Goal: Task Accomplishment & Management: Manage account settings

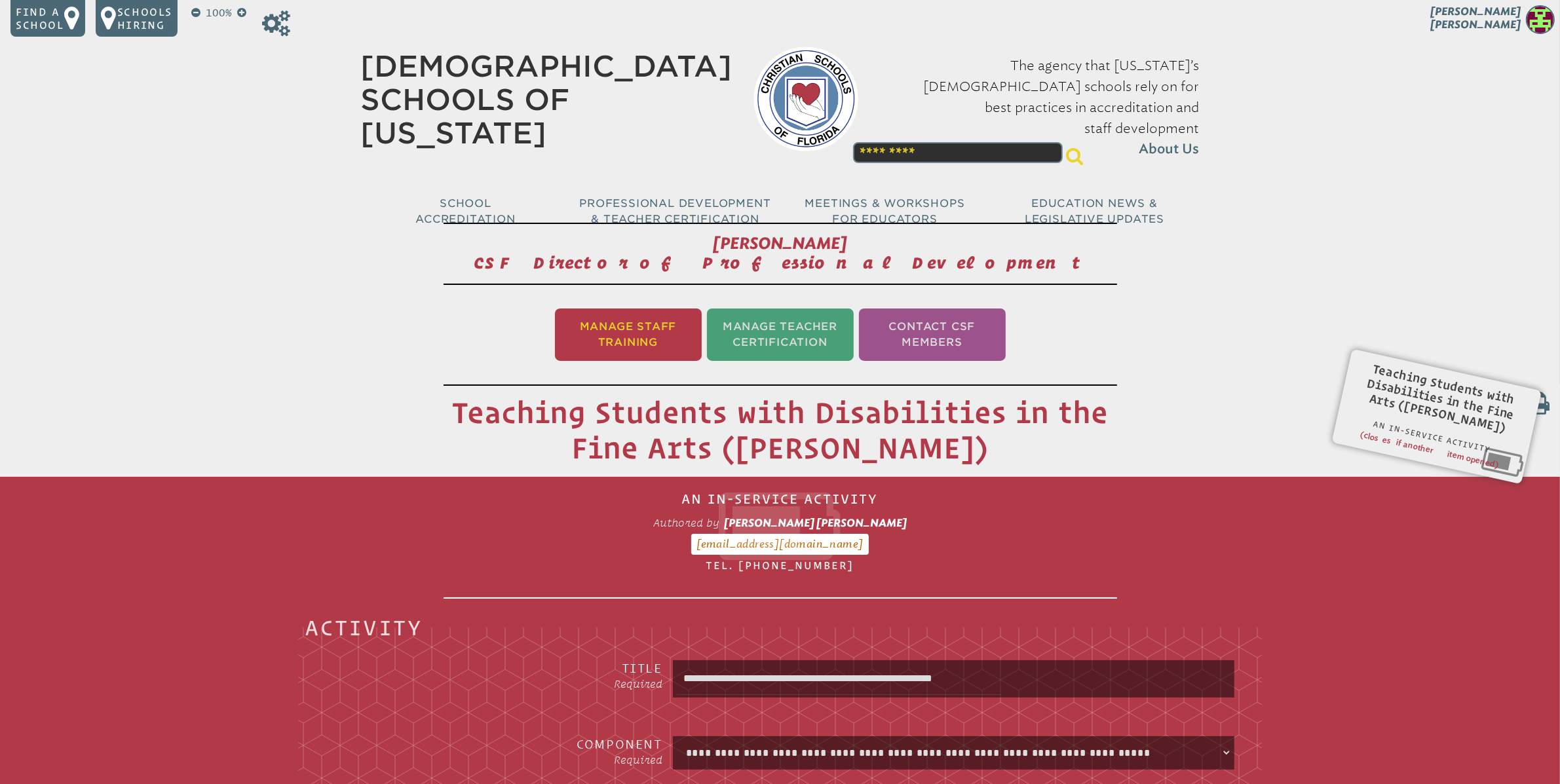
click at [607, 332] on li "Manage Staff Training" at bounding box center [628, 334] width 146 height 52
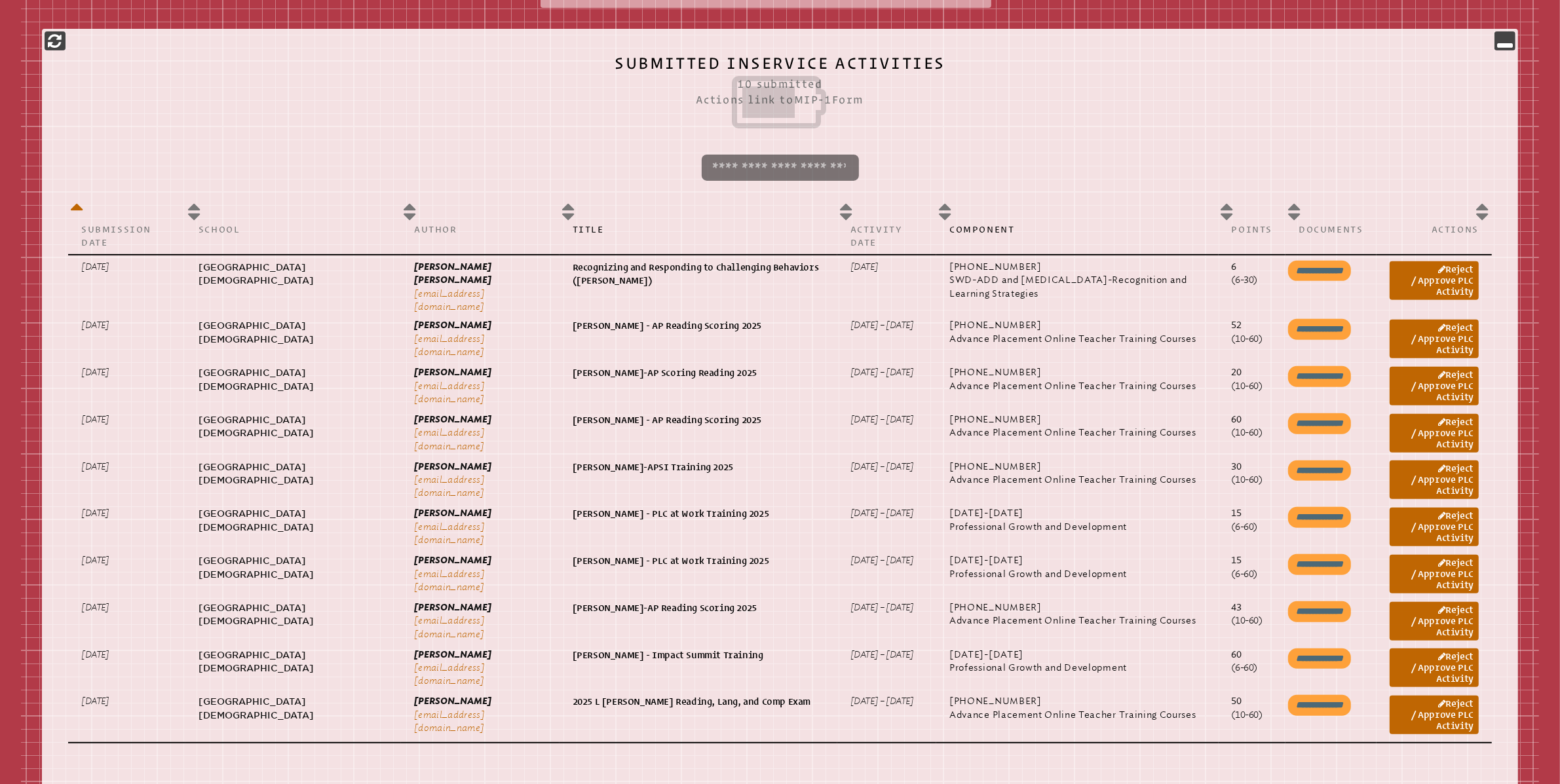
scroll to position [558, 0]
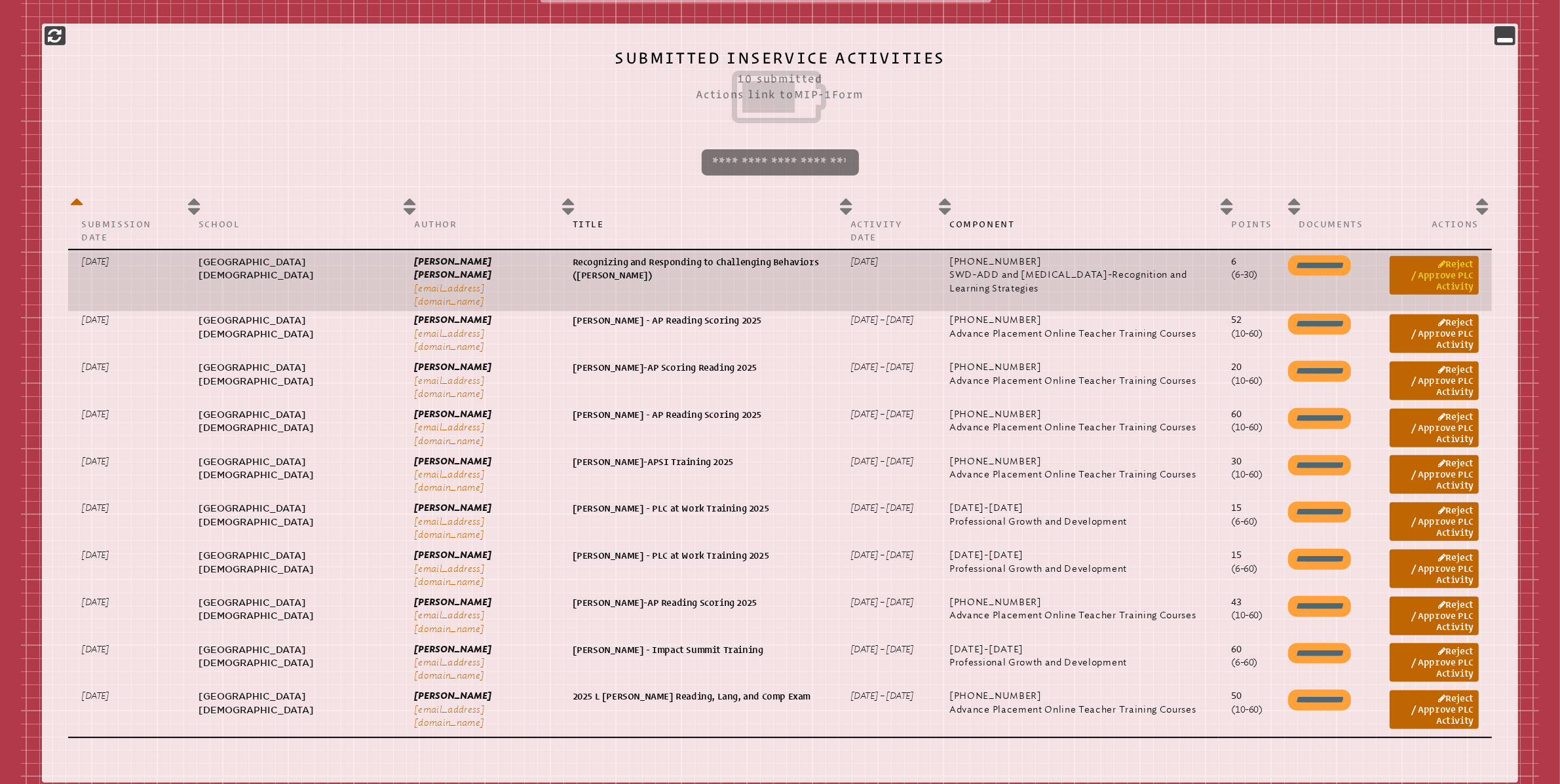
click at [1454, 261] on link "Reject / Approve PLC Activity" at bounding box center [1433, 275] width 89 height 39
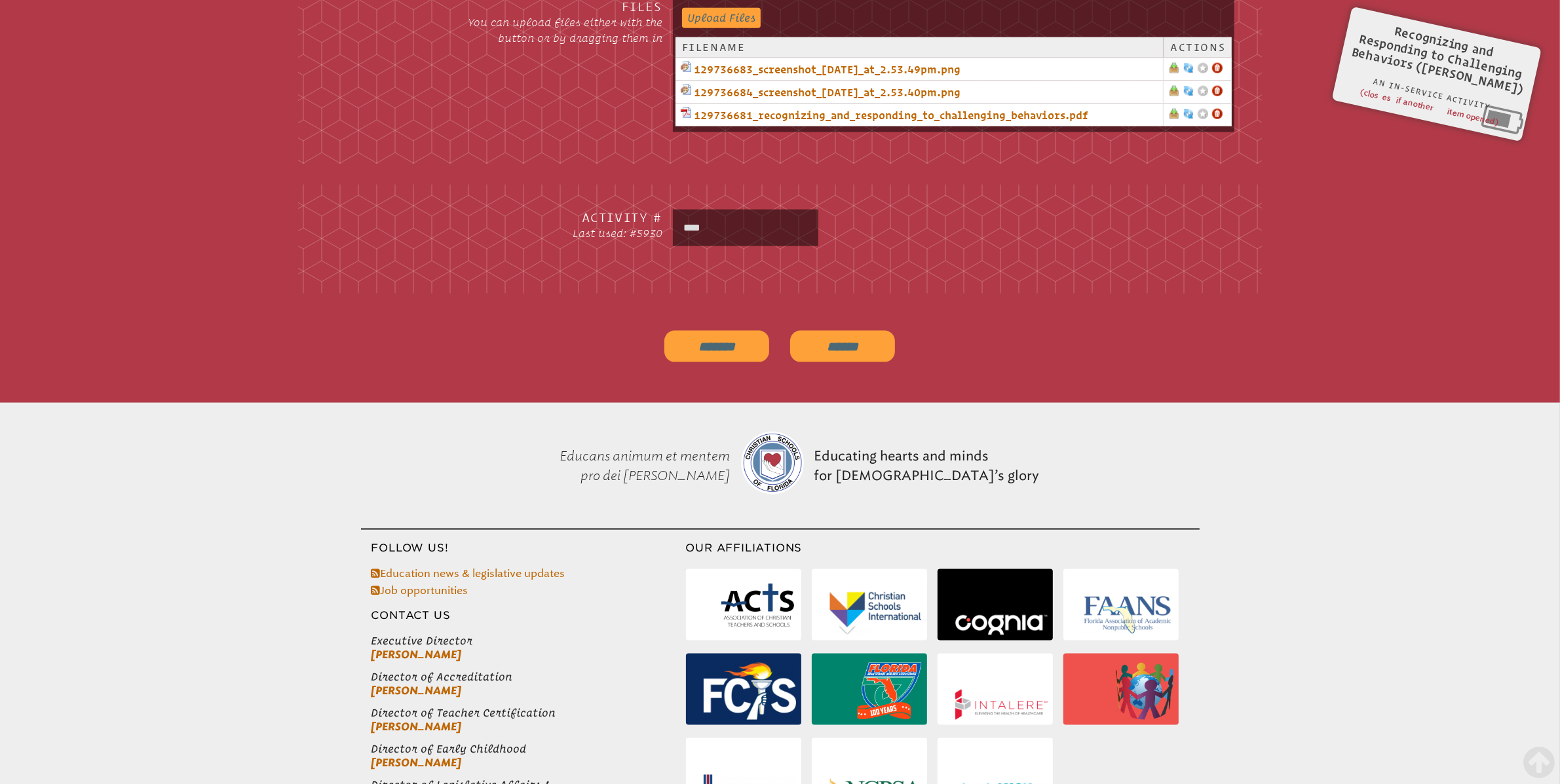
scroll to position [2204, 0]
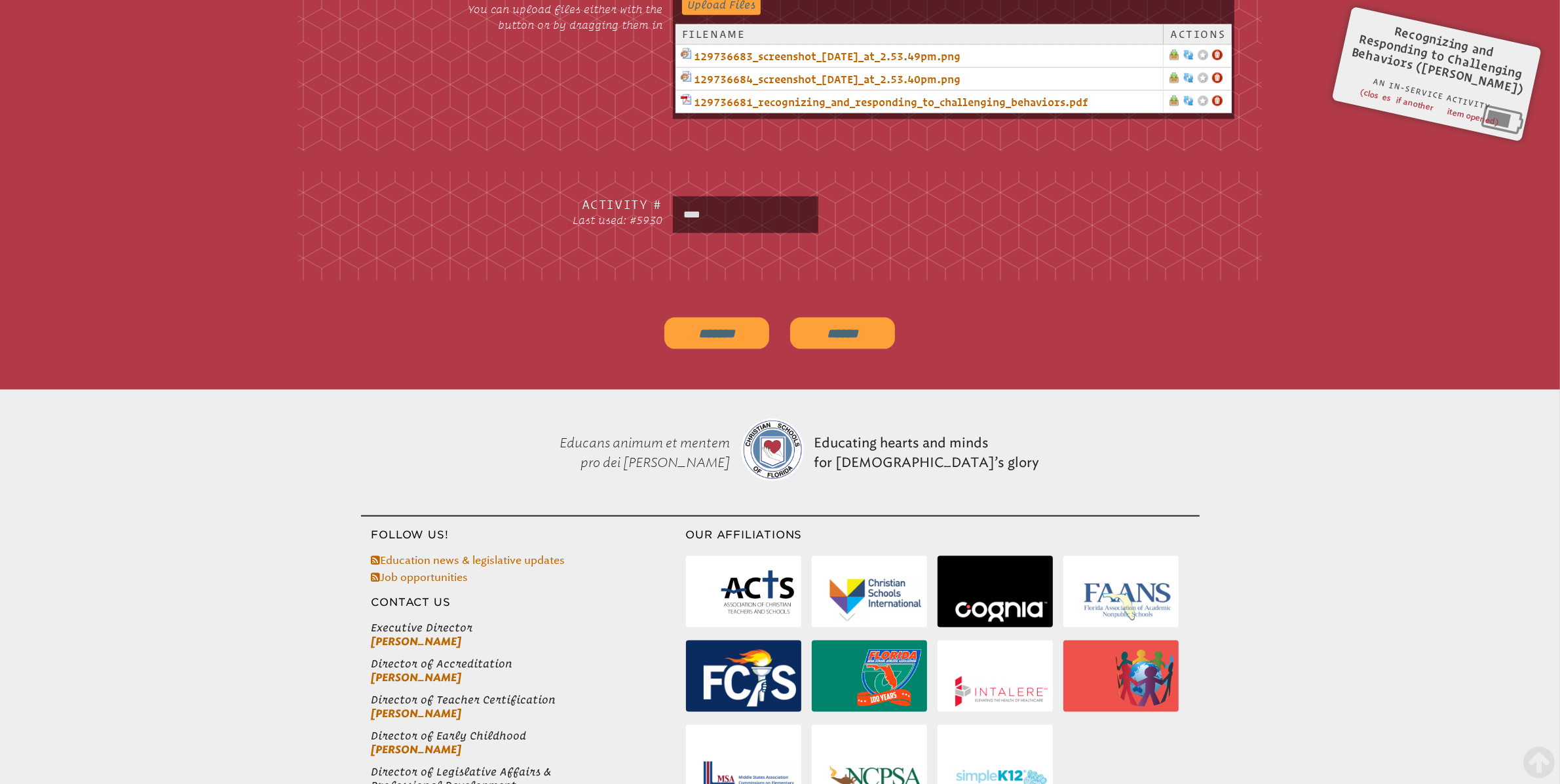
drag, startPoint x: 721, startPoint y: 212, endPoint x: 668, endPoint y: 208, distance: 53.2
click at [668, 208] on div "Activity # Last used: #5930 ****" at bounding box center [780, 224] width 909 height 55
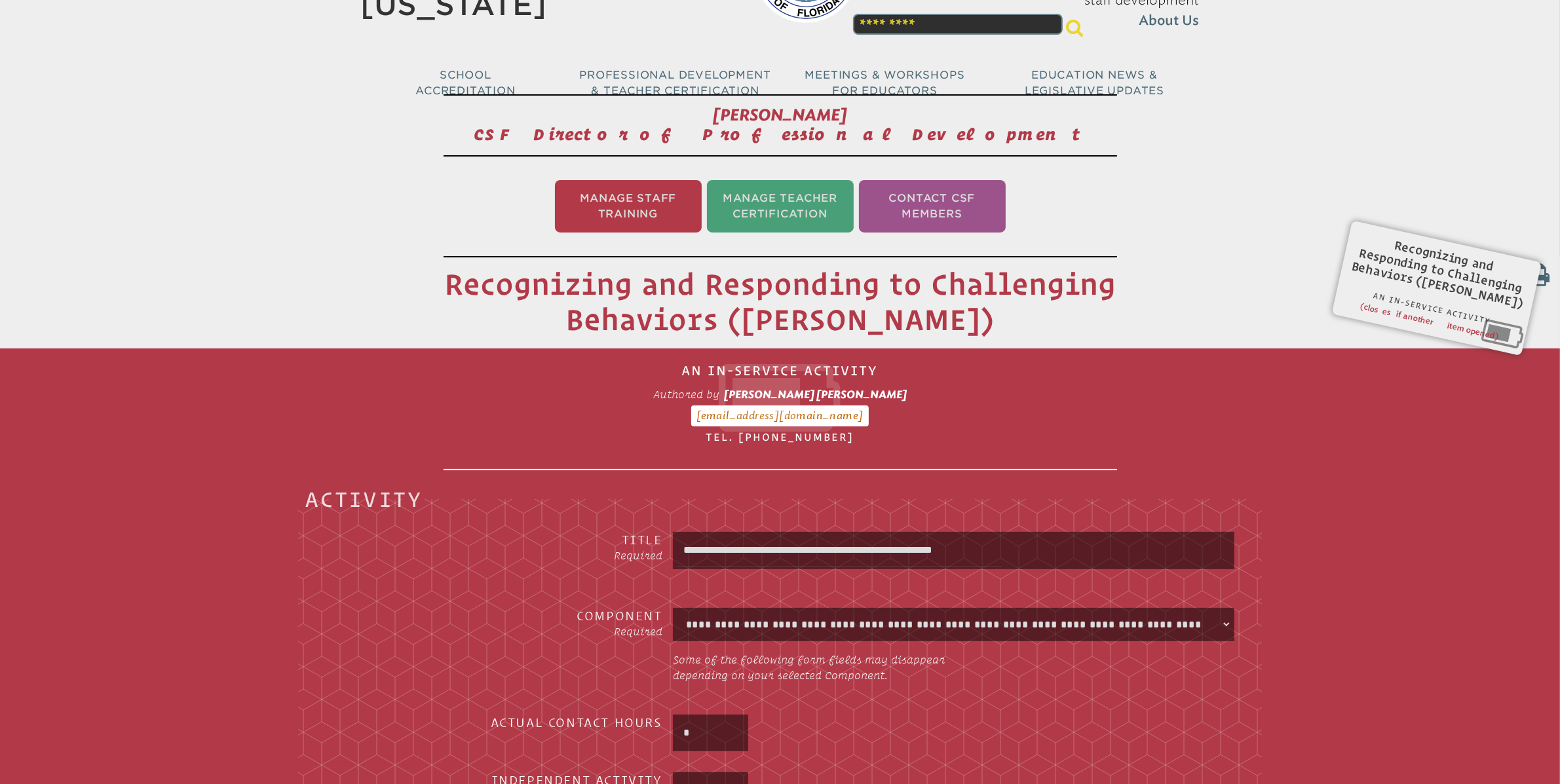
scroll to position [0, 0]
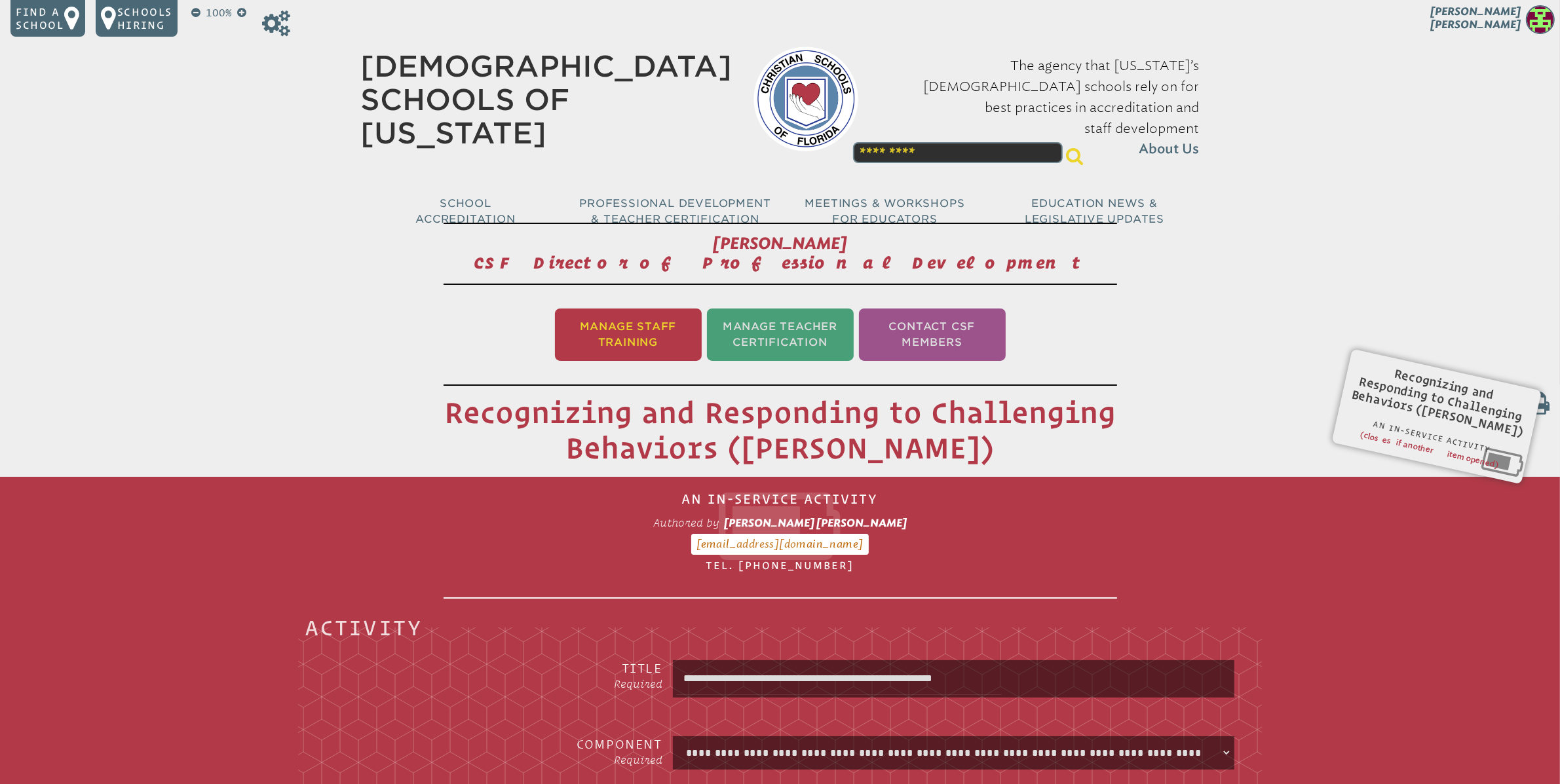
click at [632, 325] on li "Manage Staff Training" at bounding box center [628, 334] width 146 height 52
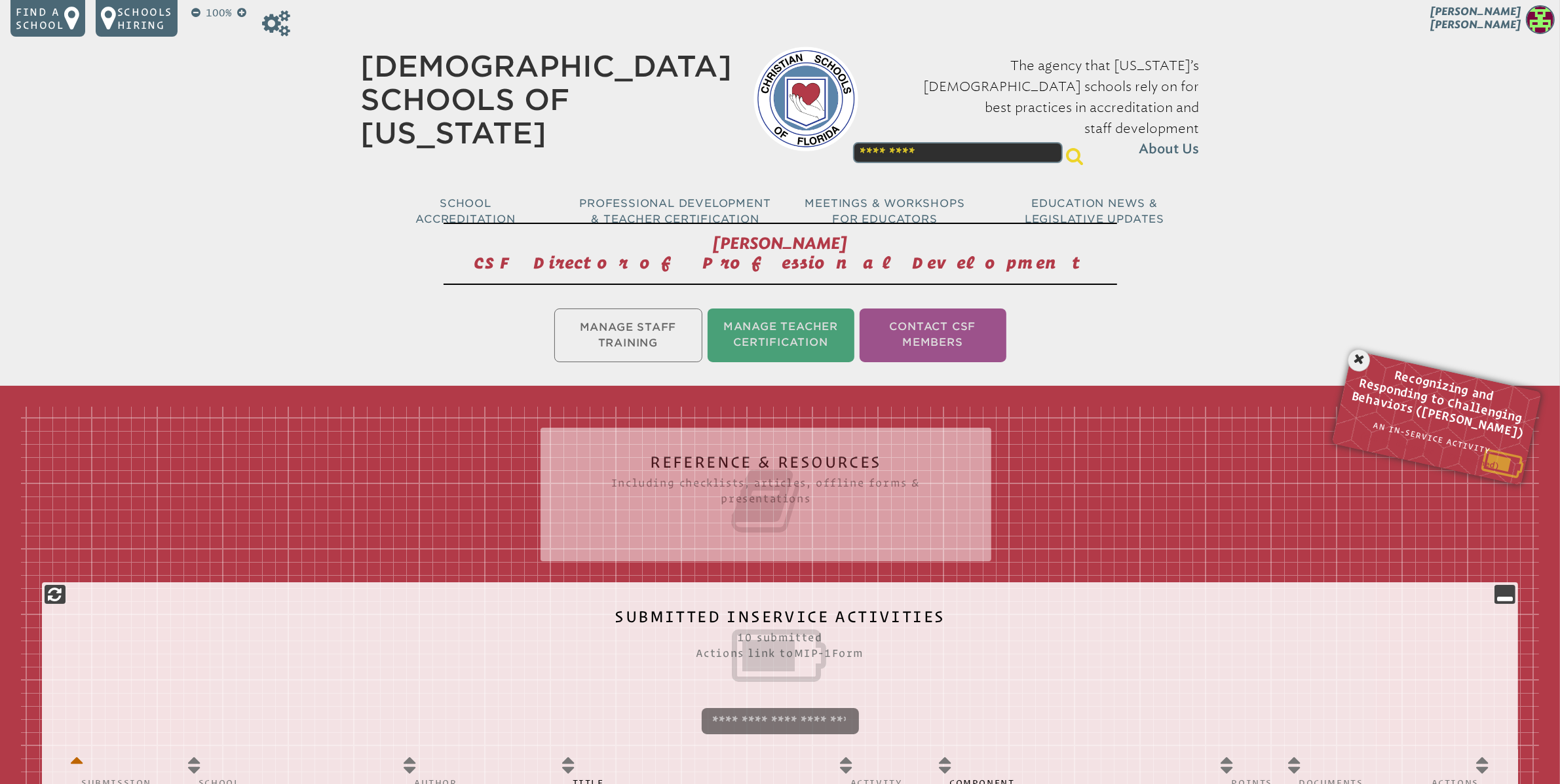
click at [1435, 400] on span "Recognizing and Responding to Challenging Behaviors ([PERSON_NAME])" at bounding box center [1441, 400] width 184 height 82
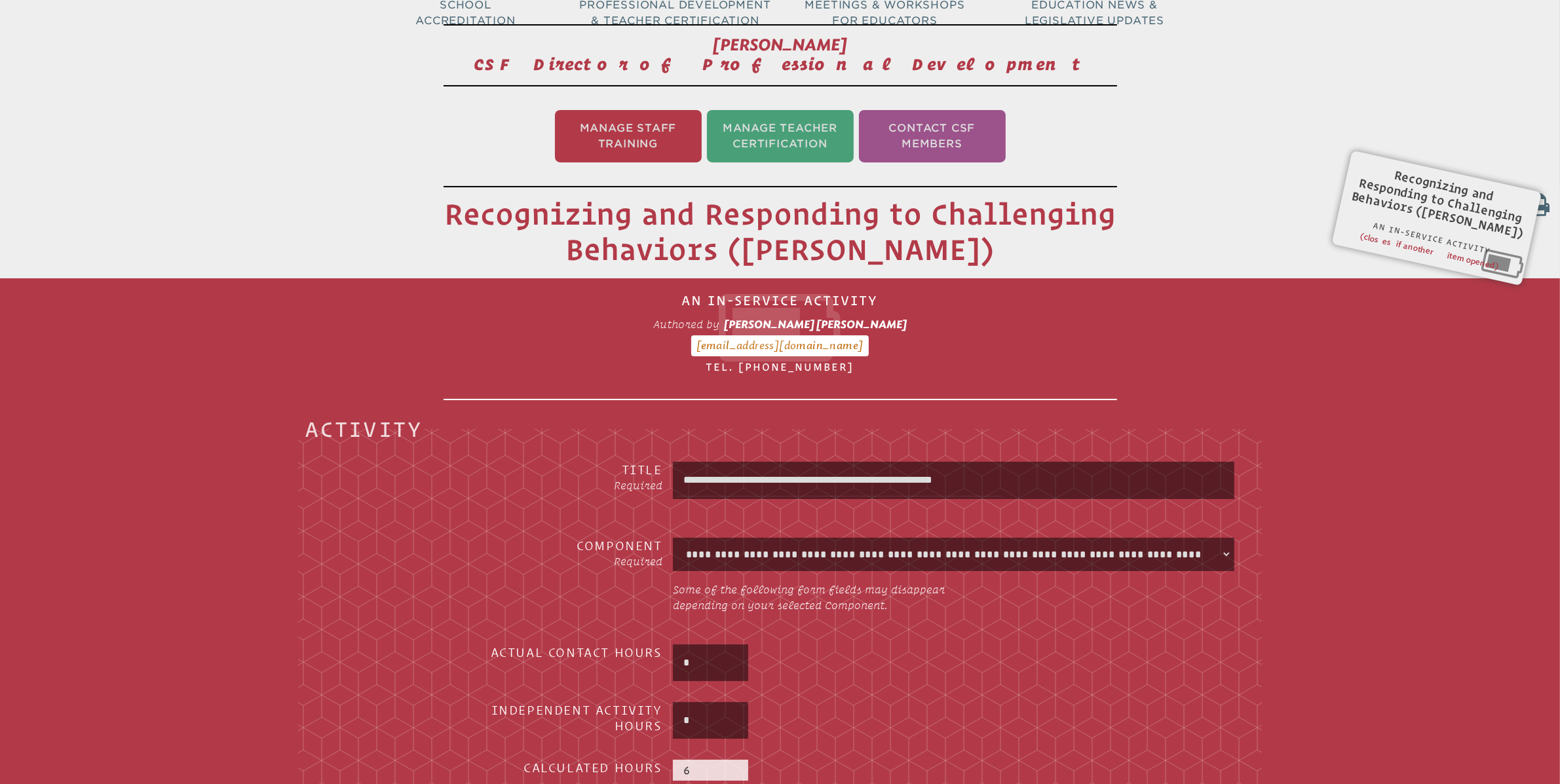
scroll to position [186, 0]
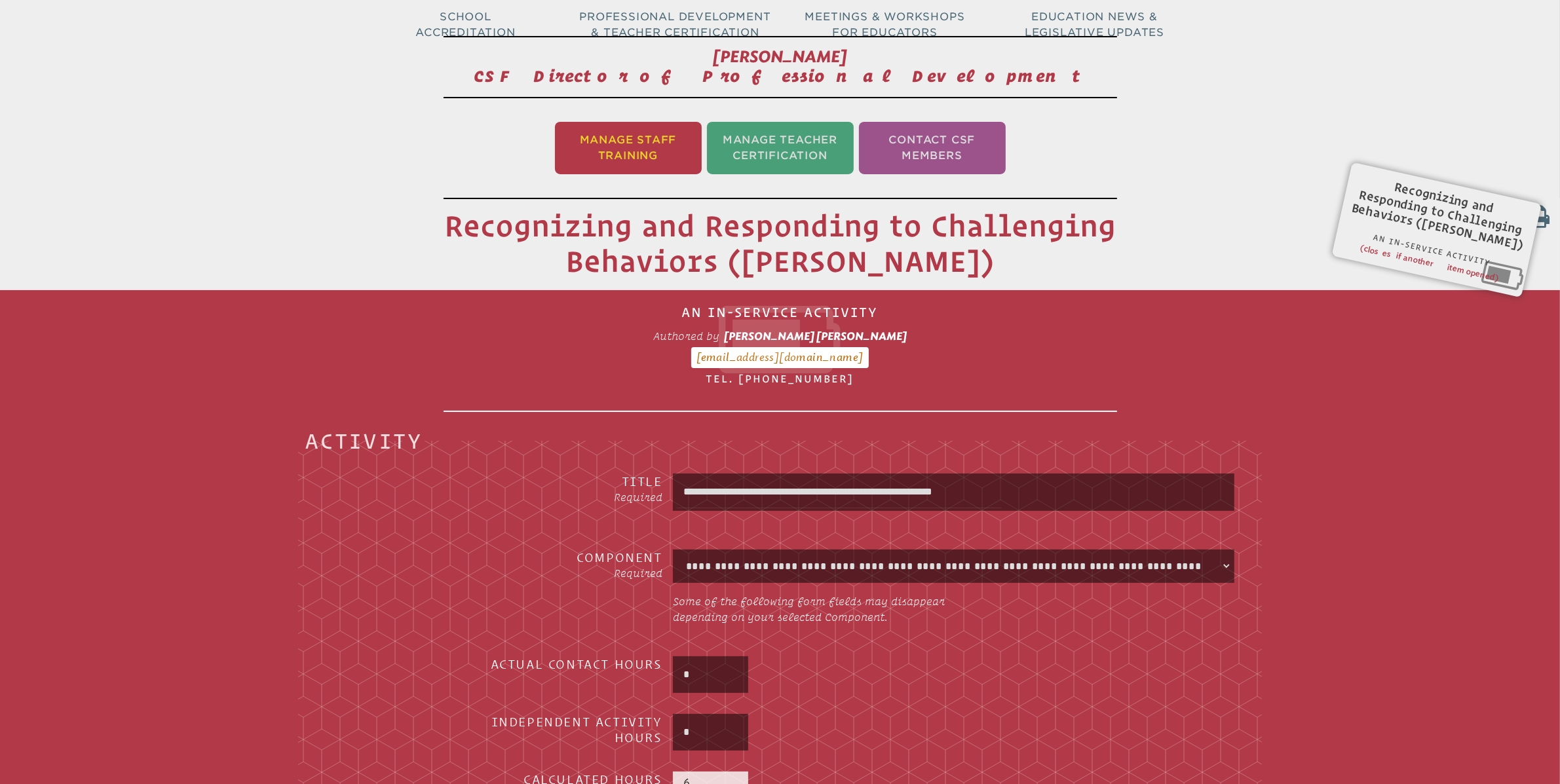
click at [647, 142] on li "Manage Staff Training" at bounding box center [628, 148] width 146 height 52
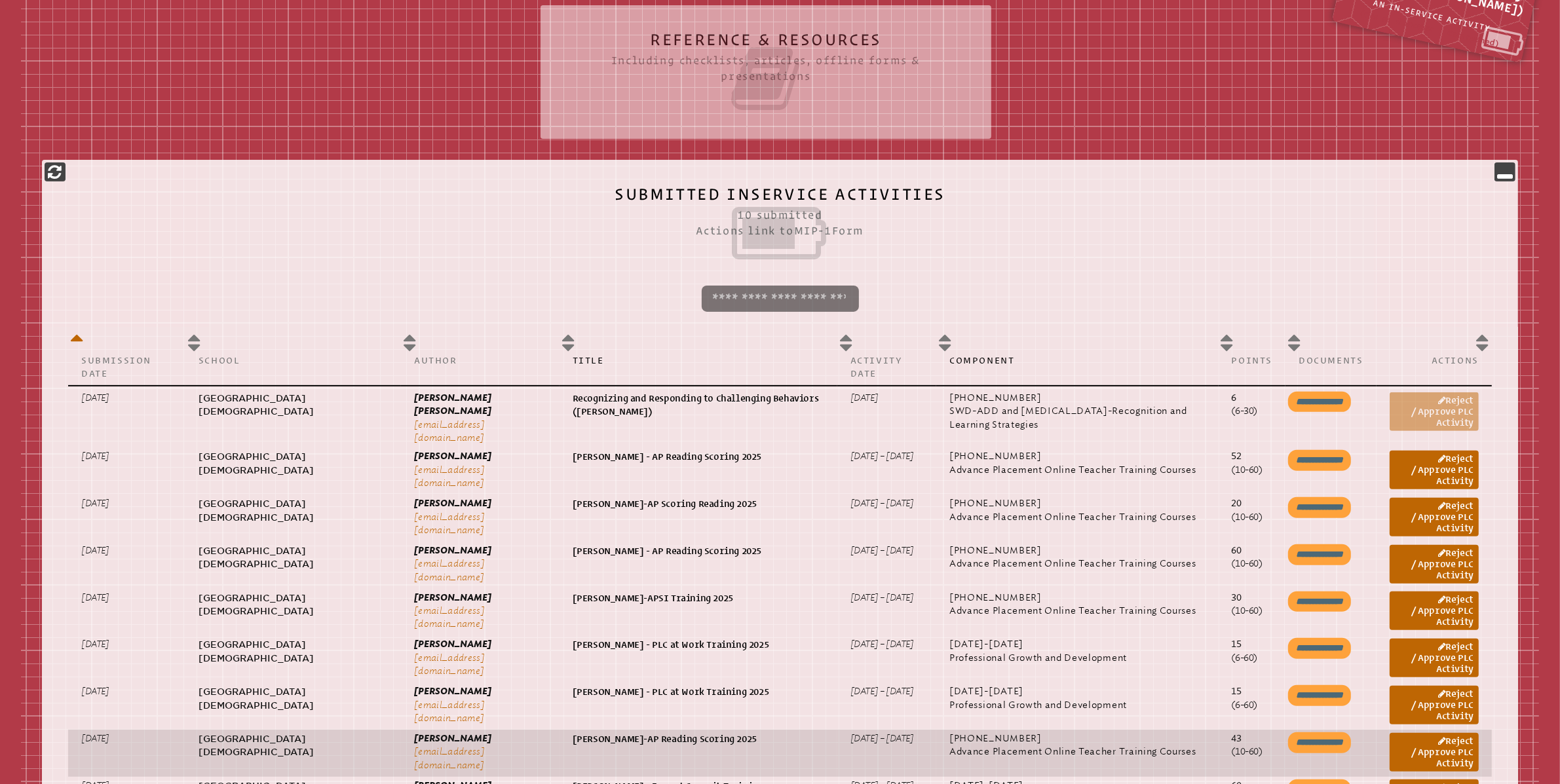
scroll to position [456, 0]
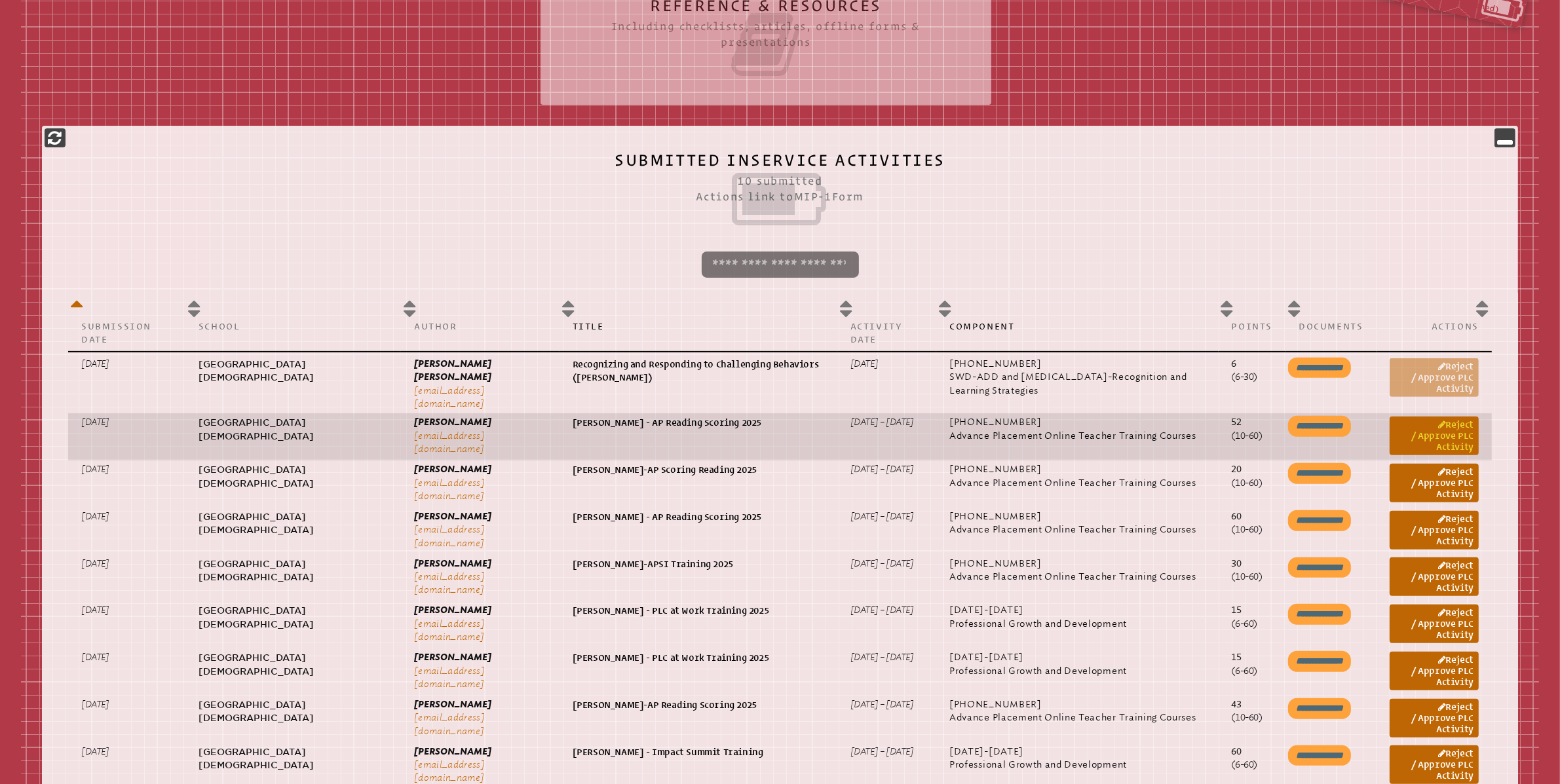
click at [1432, 423] on link "Reject / Approve PLC Activity" at bounding box center [1433, 436] width 89 height 39
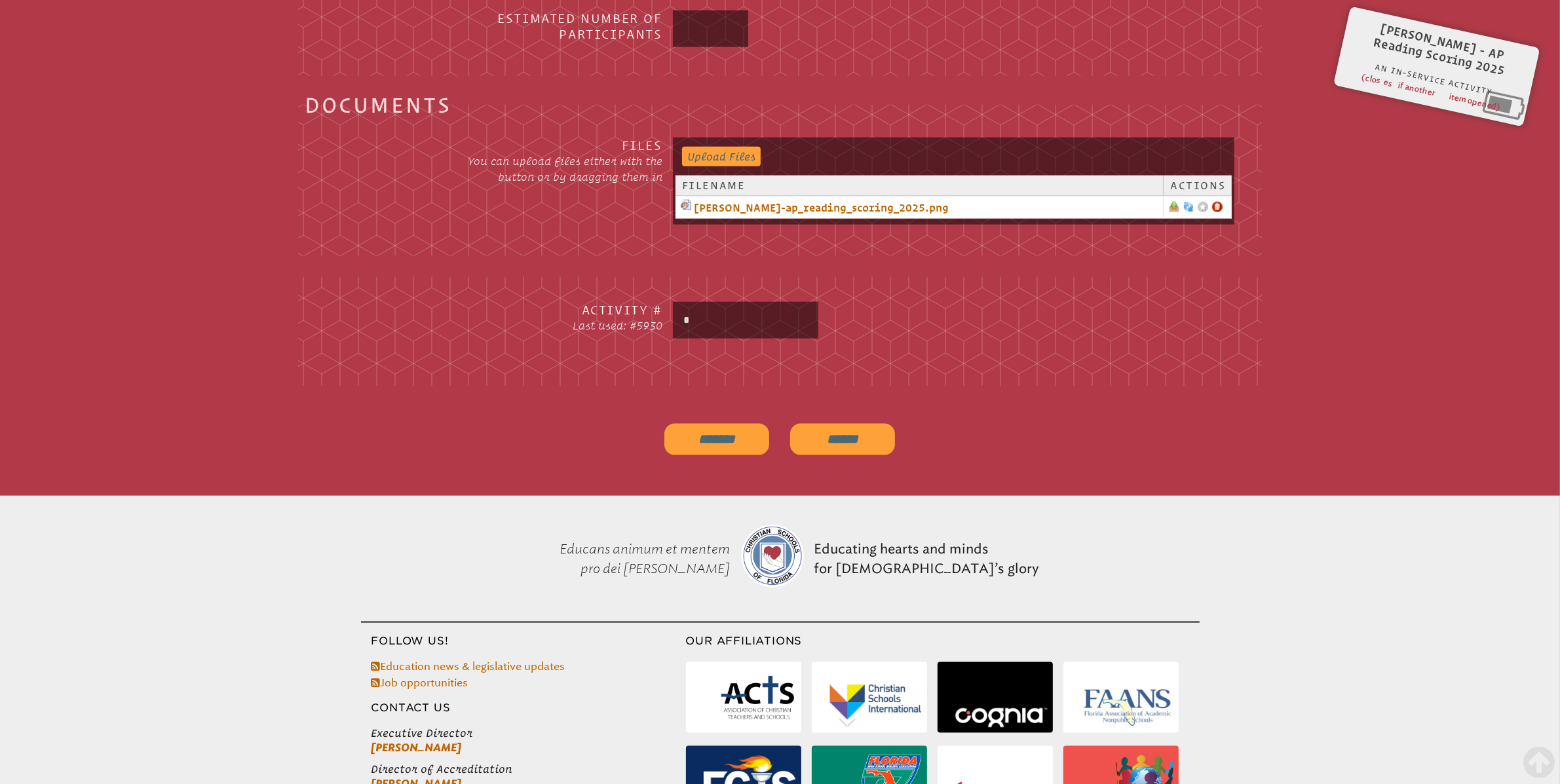
scroll to position [1991, 0]
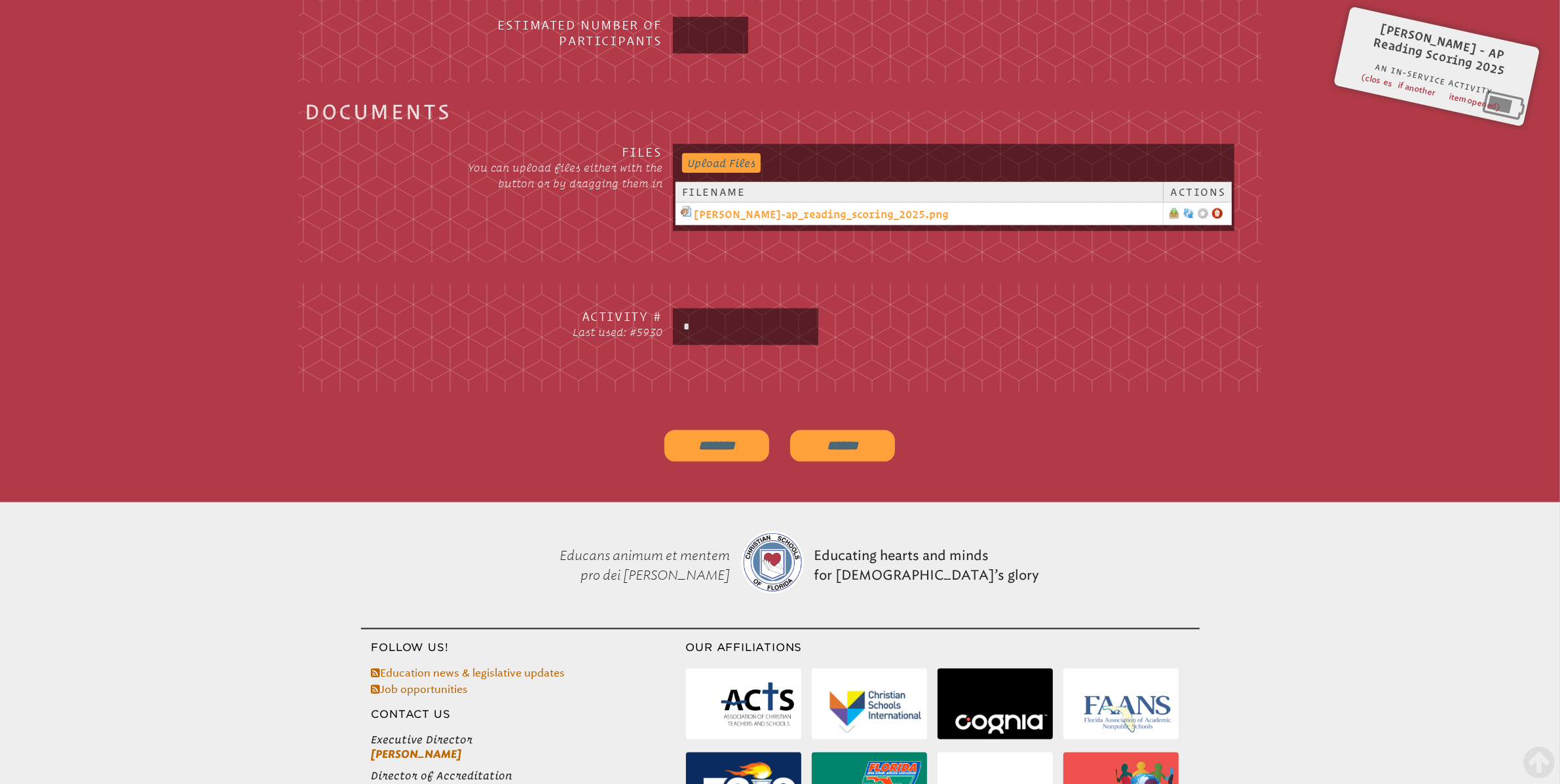
click at [902, 209] on link "[PERSON_NAME]-ap_reading_scoring_2025.png" at bounding box center [919, 213] width 477 height 16
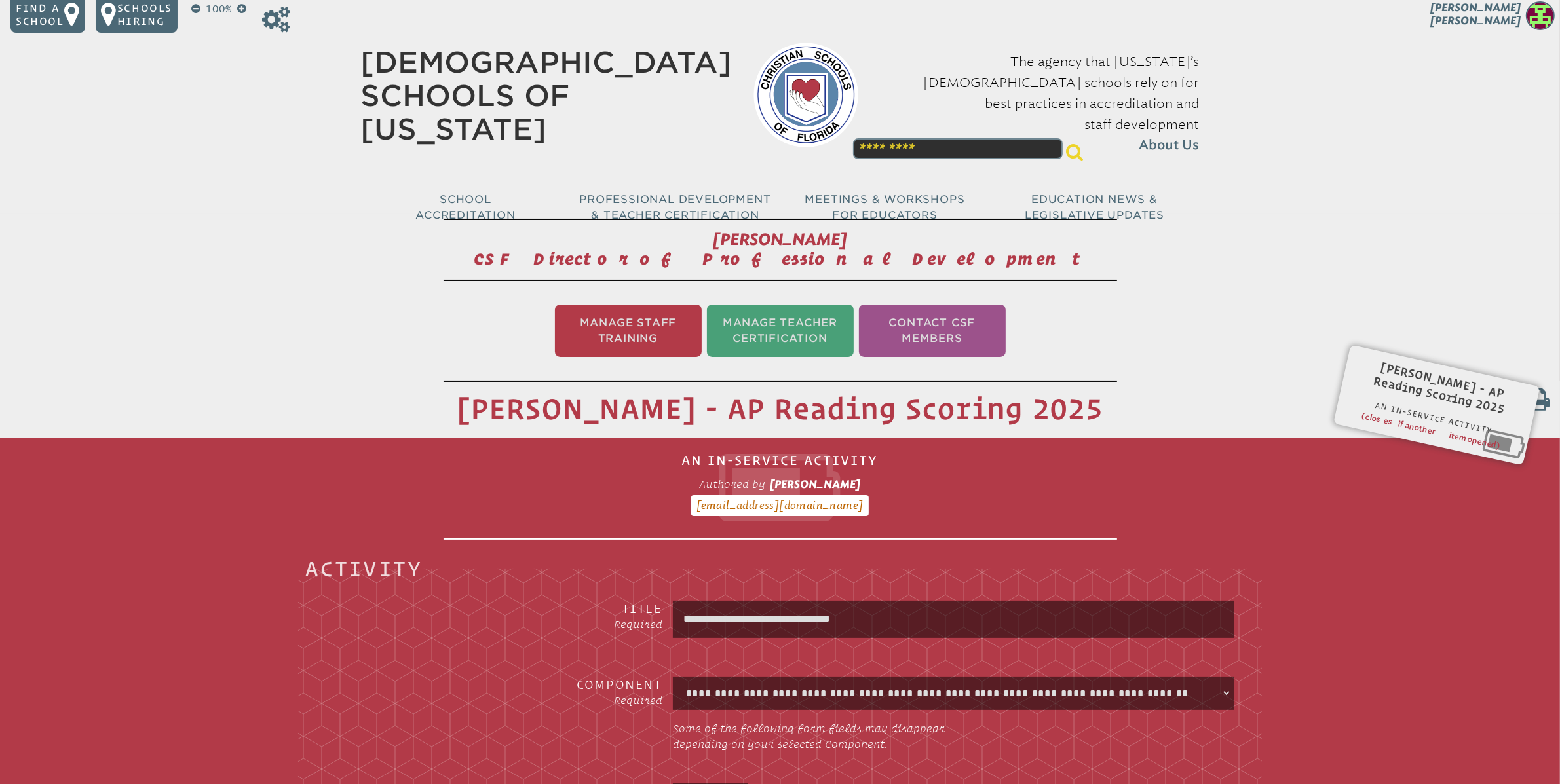
scroll to position [0, 0]
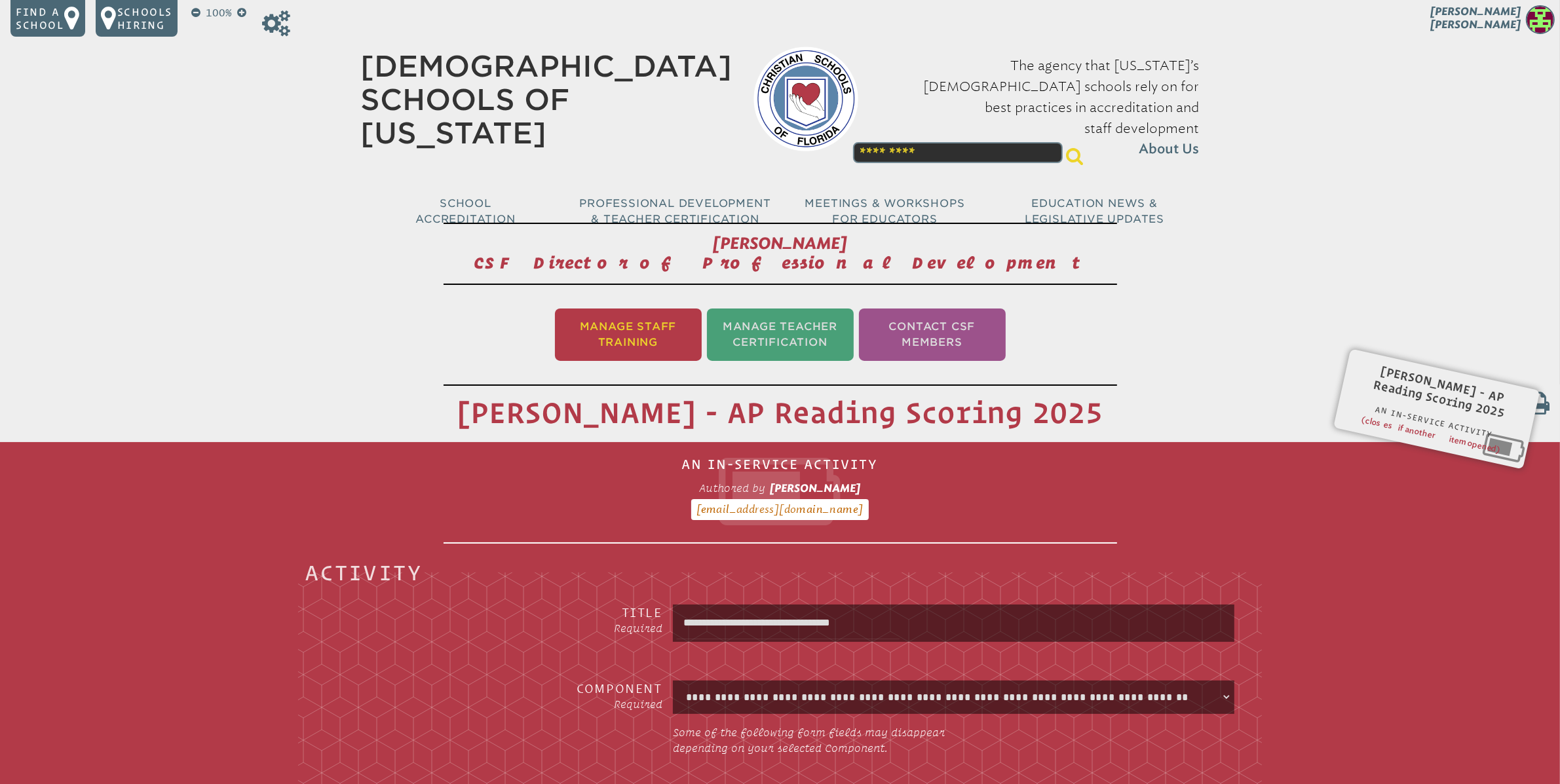
click at [625, 333] on li "Manage Staff Training" at bounding box center [628, 334] width 146 height 52
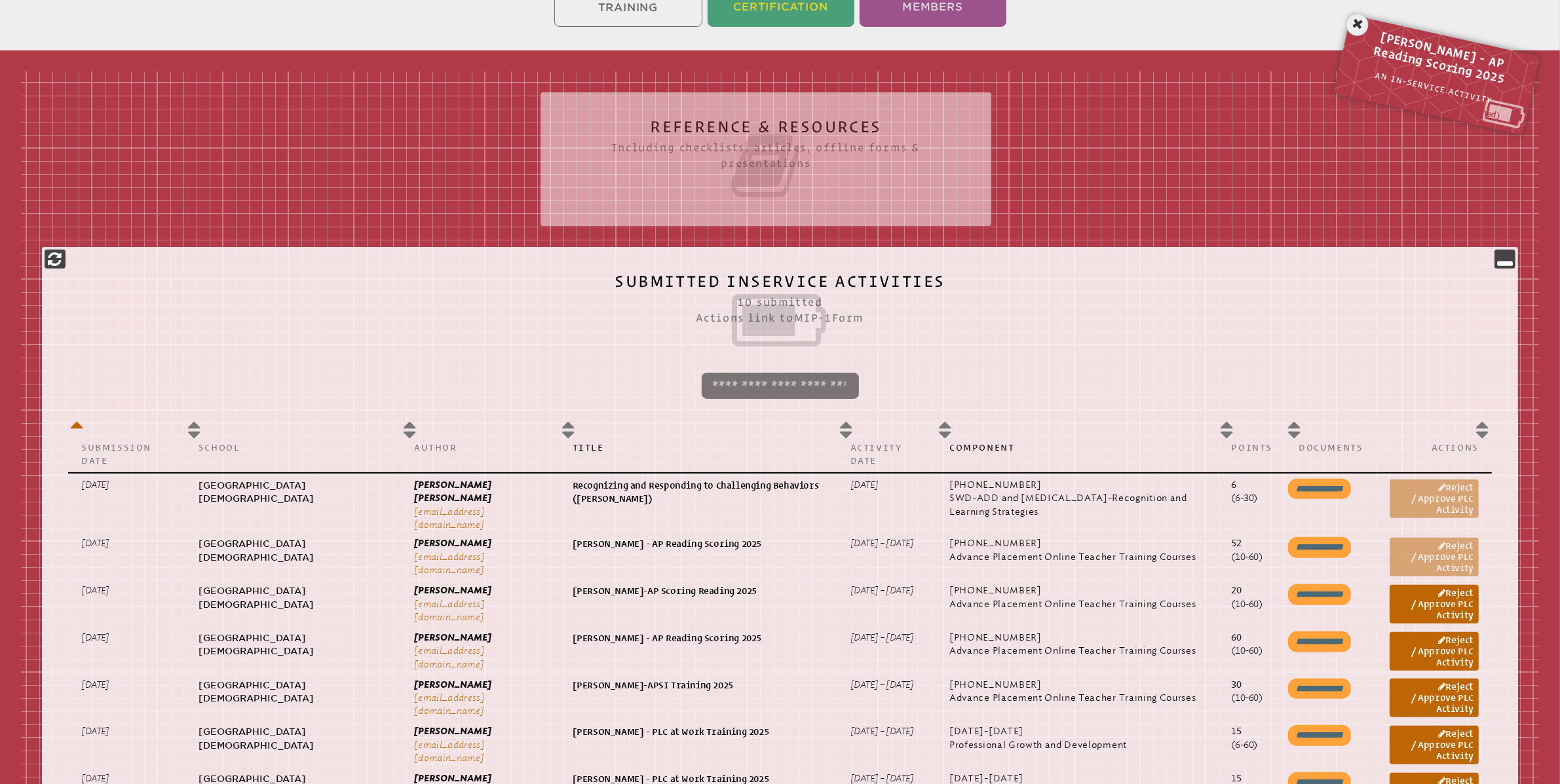
scroll to position [336, 0]
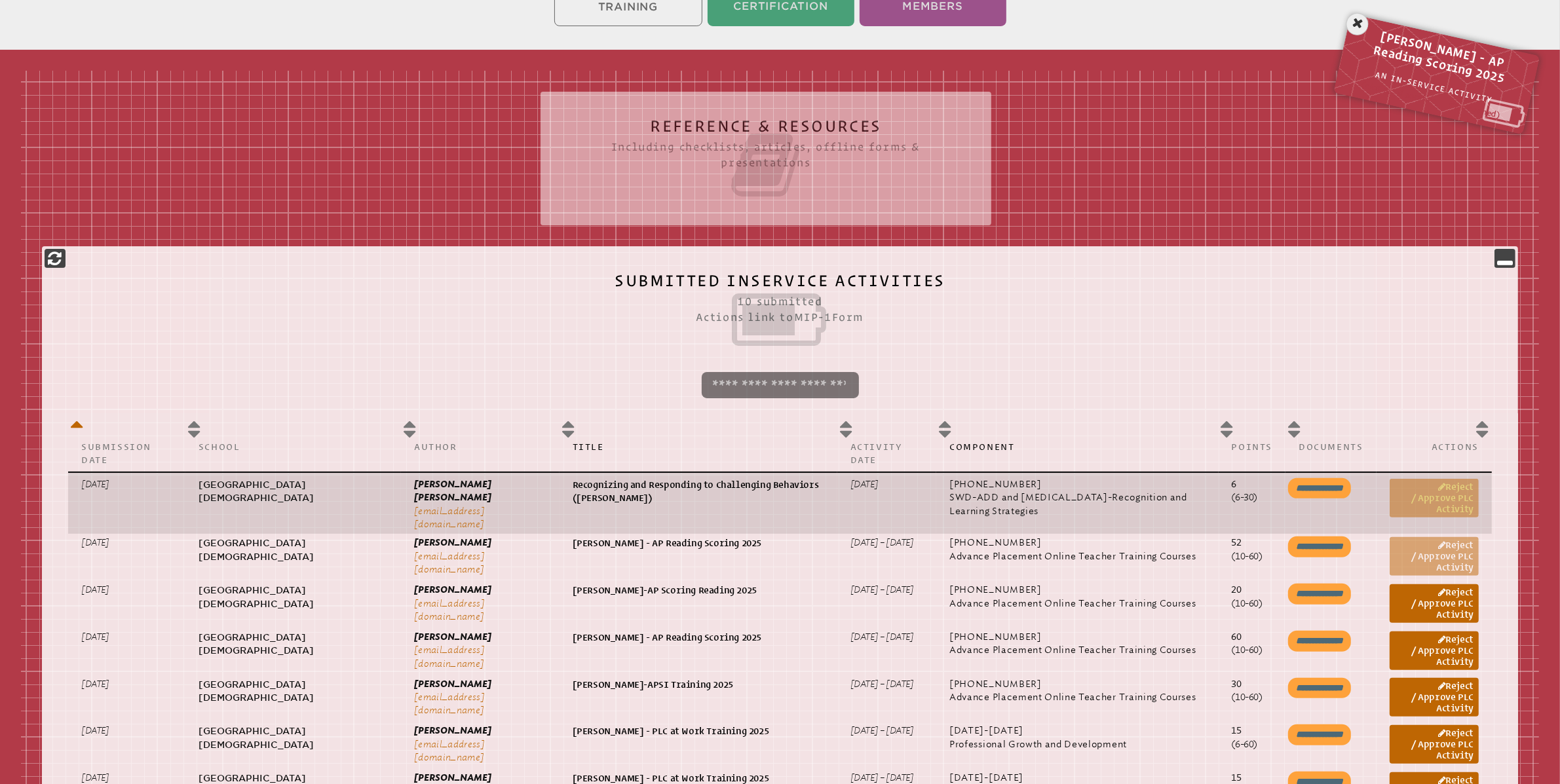
click at [1446, 490] on link "Reject / Approve PLC Activity" at bounding box center [1433, 497] width 89 height 39
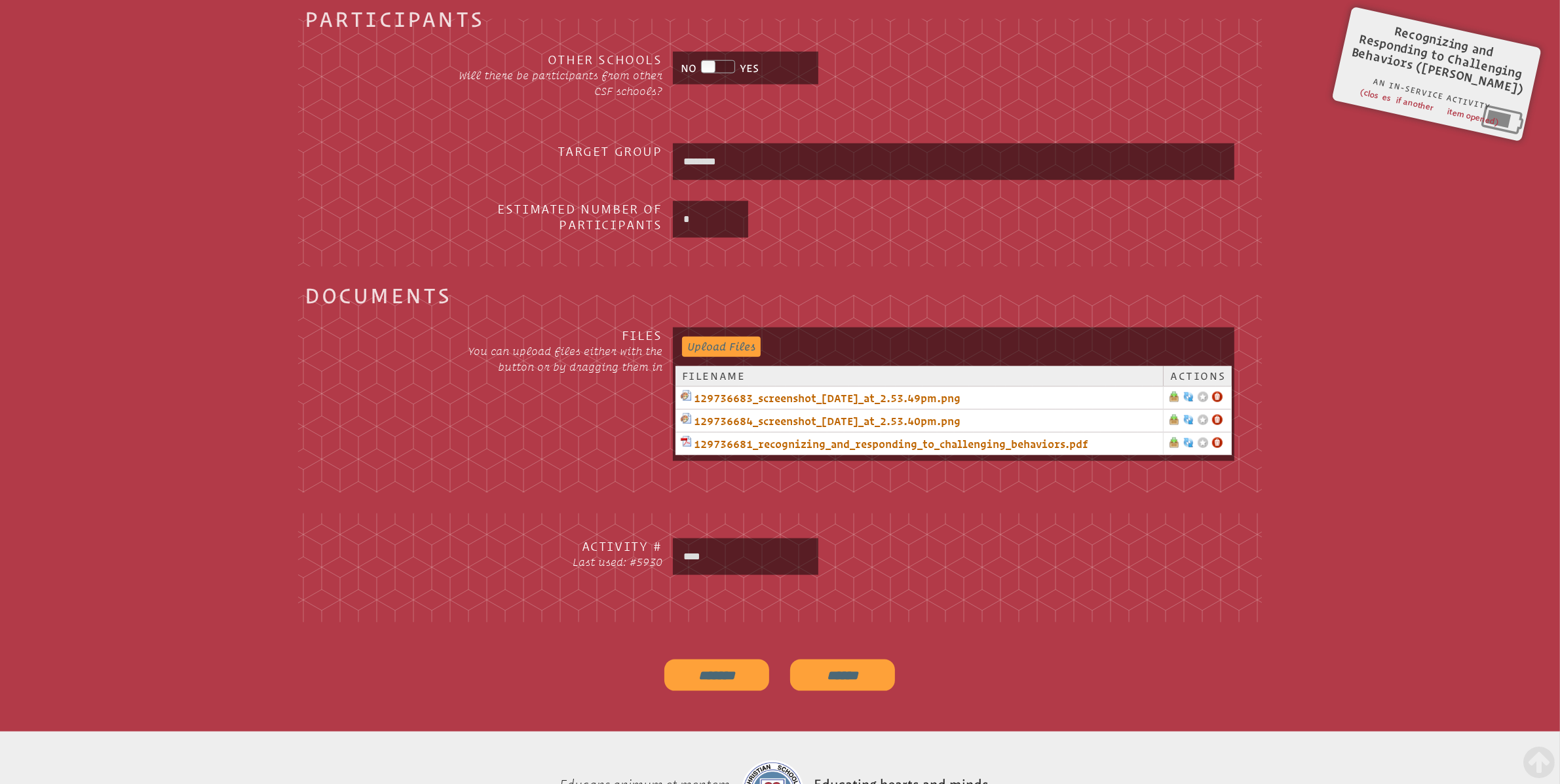
scroll to position [1982, 0]
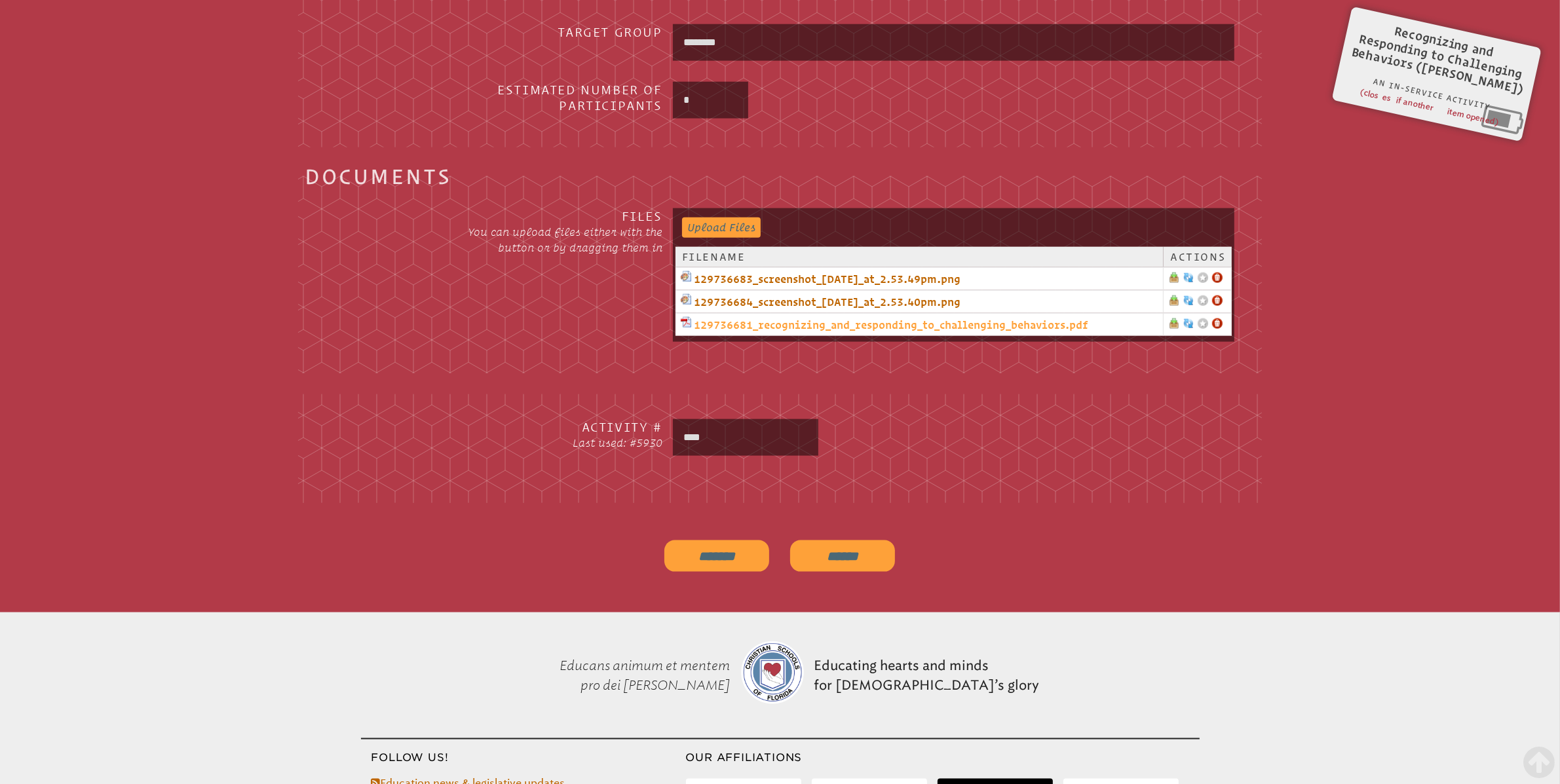
click at [814, 322] on link "129736681_recognizing_and_responding_to_challenging_behaviors.pdf" at bounding box center [919, 325] width 477 height 16
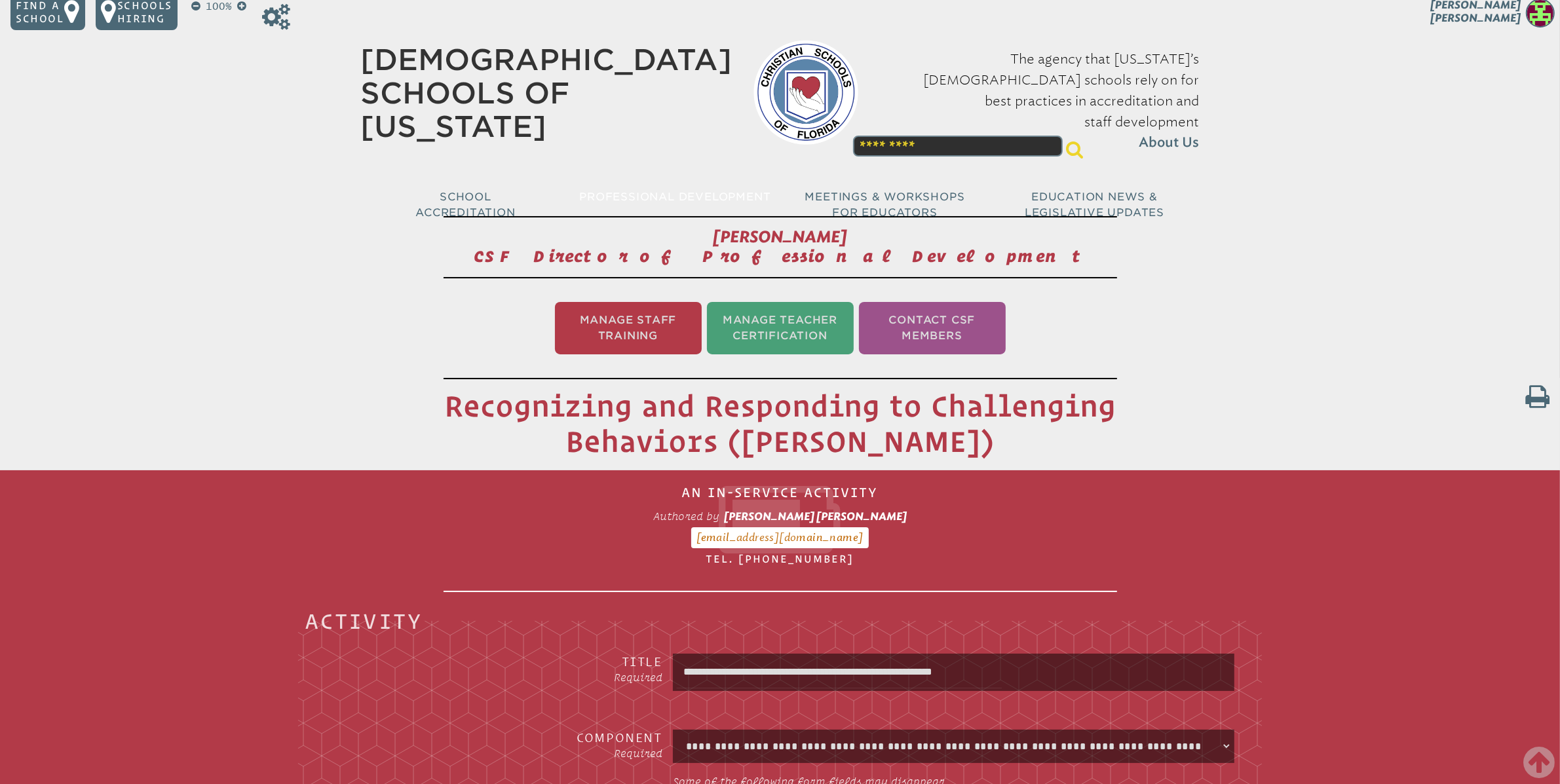
scroll to position [0, 0]
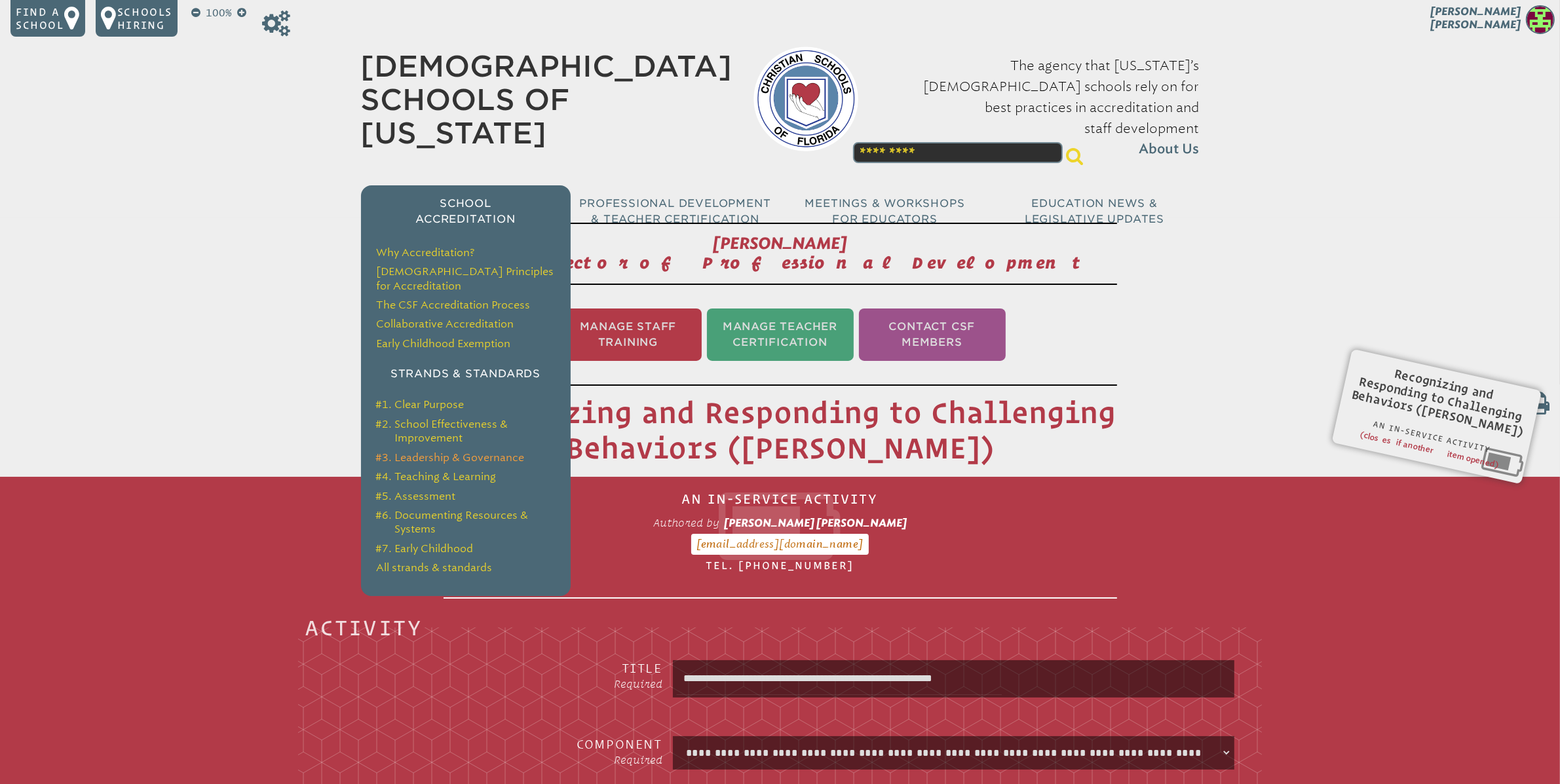
click at [480, 451] on link "#3. Leadership & Governance" at bounding box center [449, 457] width 148 height 12
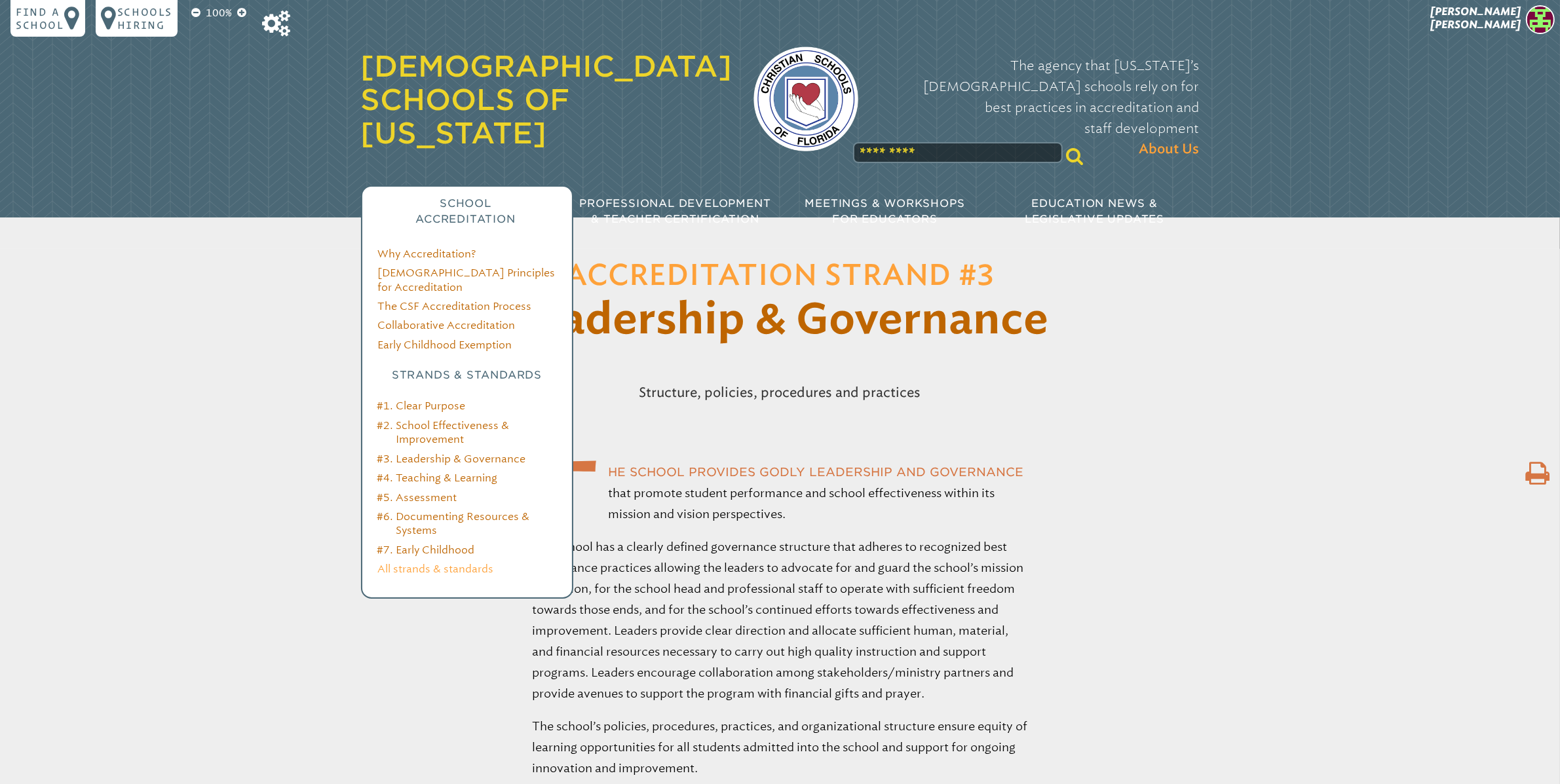
click at [435, 562] on link "All strands & standards" at bounding box center [436, 569] width 116 height 12
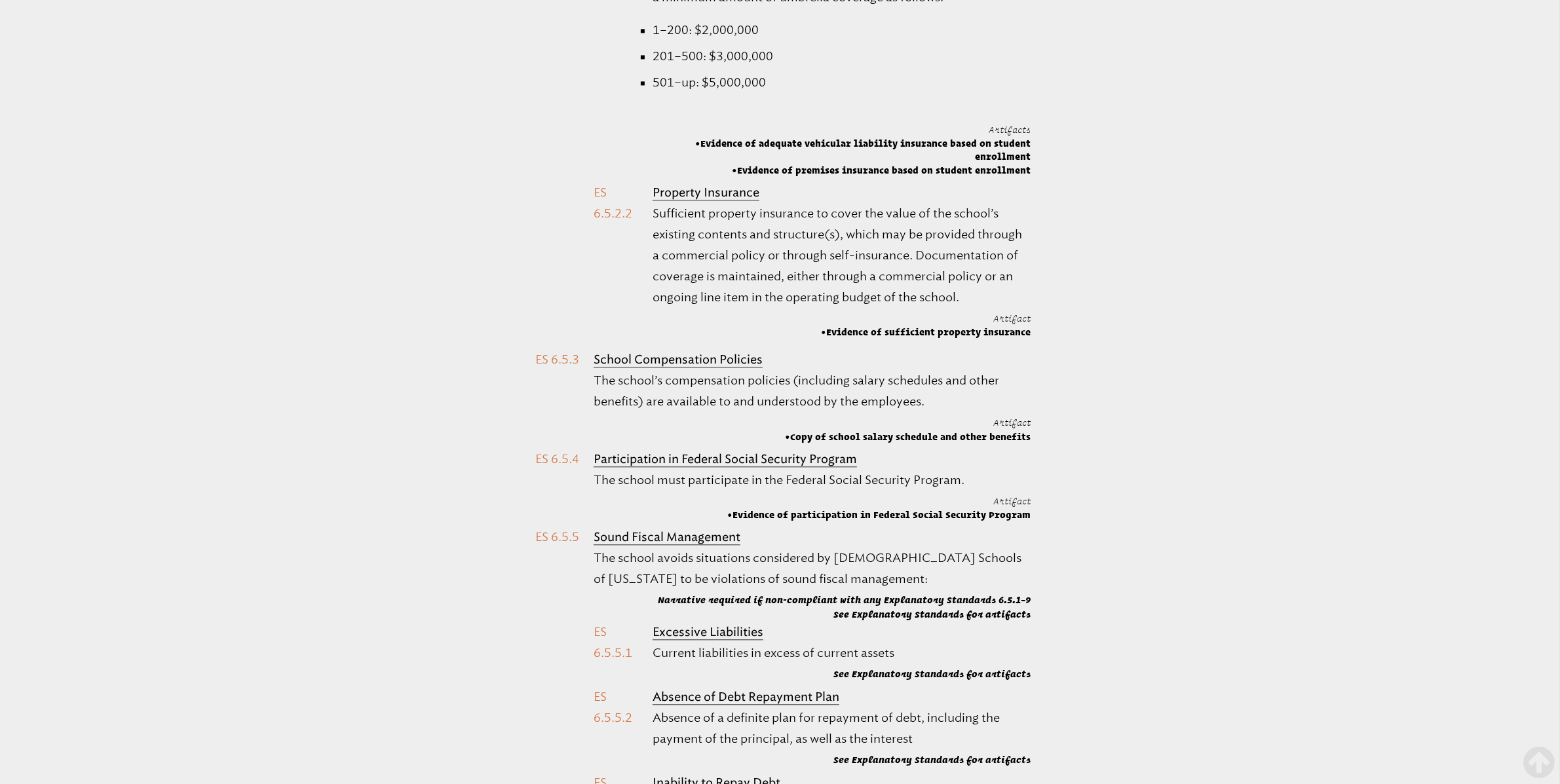
scroll to position [34779, 0]
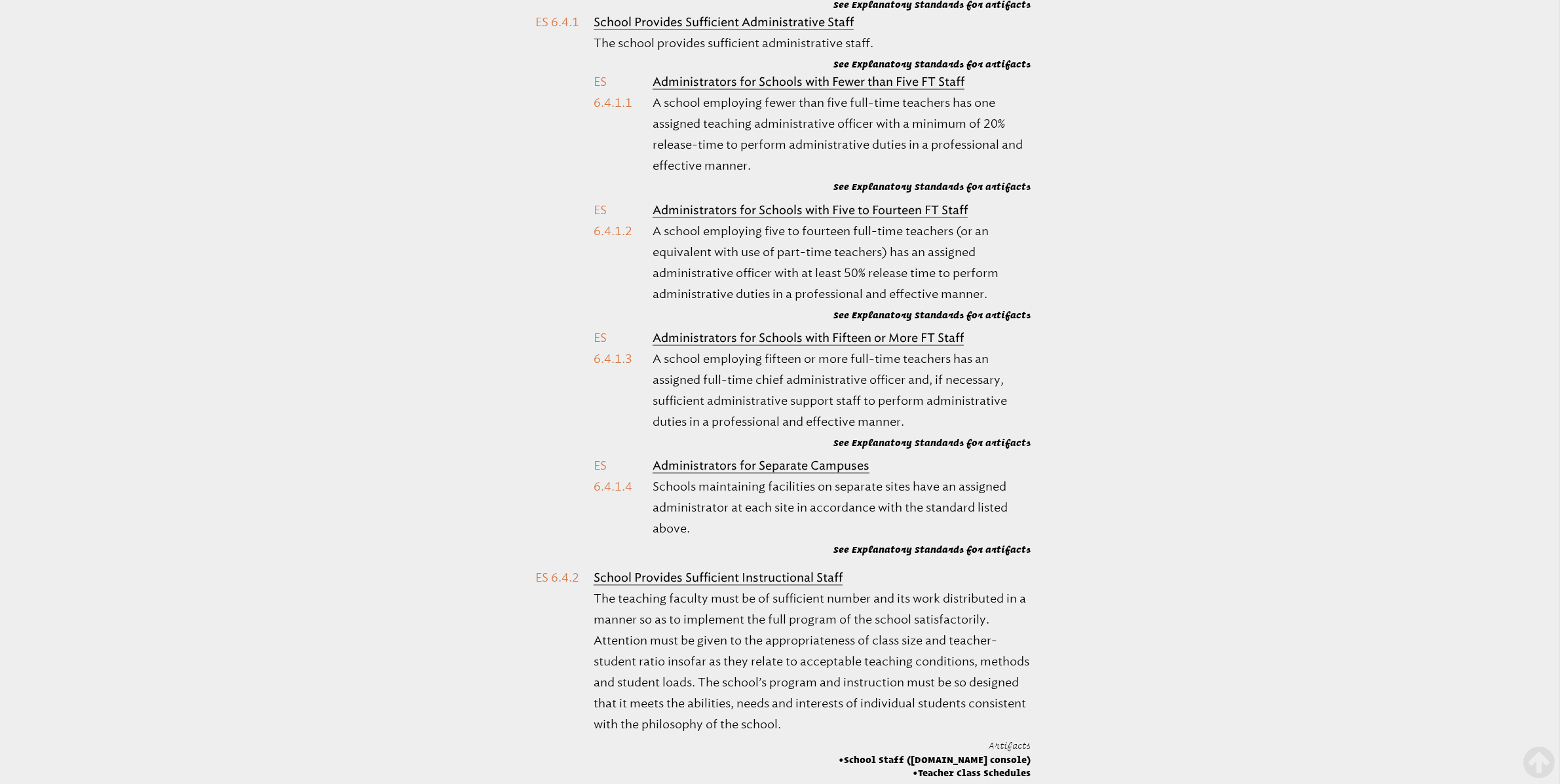
drag, startPoint x: 837, startPoint y: 292, endPoint x: 835, endPoint y: 300, distance: 8.2
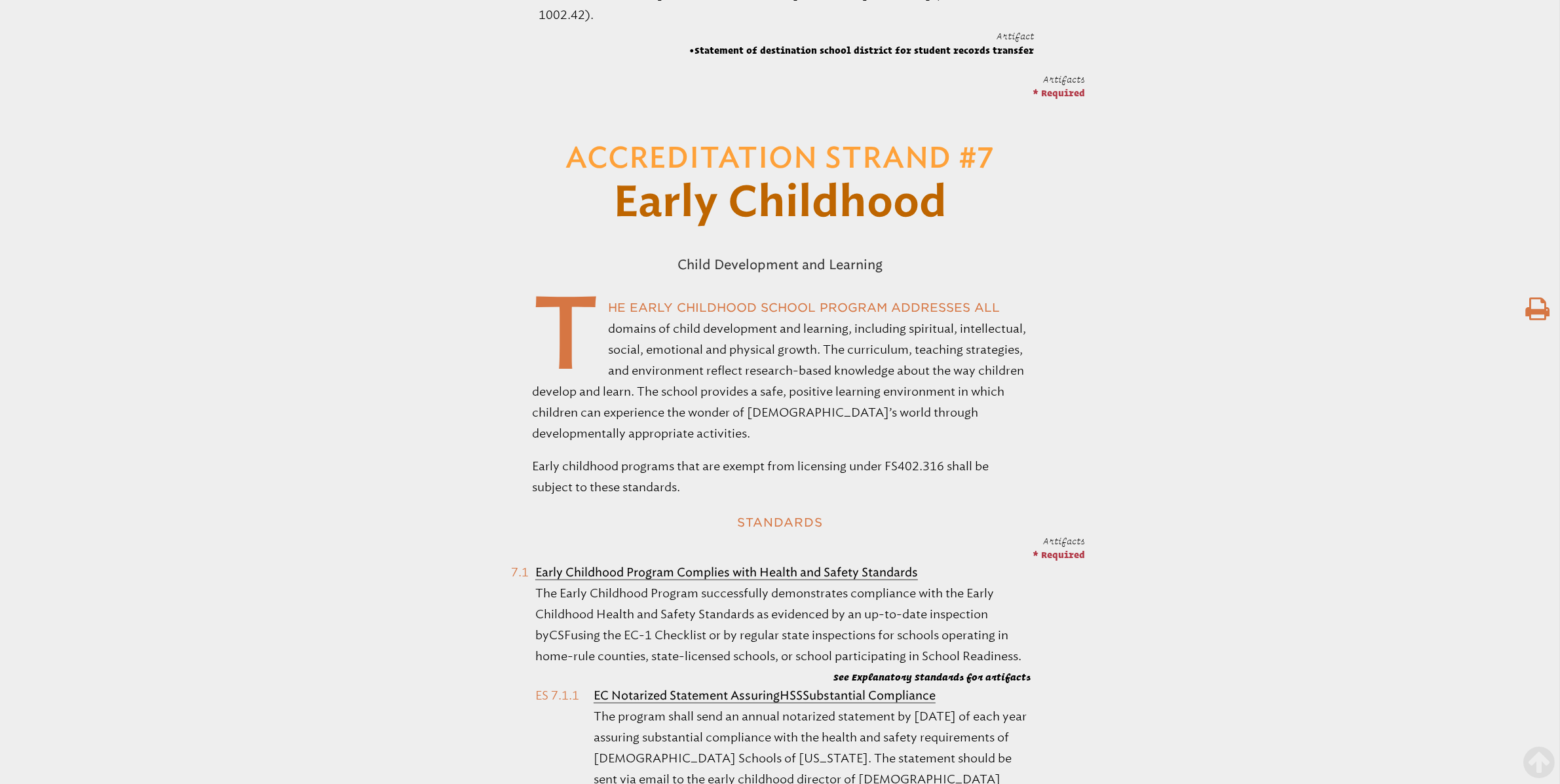
scroll to position [39377, 0]
